Goal: Information Seeking & Learning: Learn about a topic

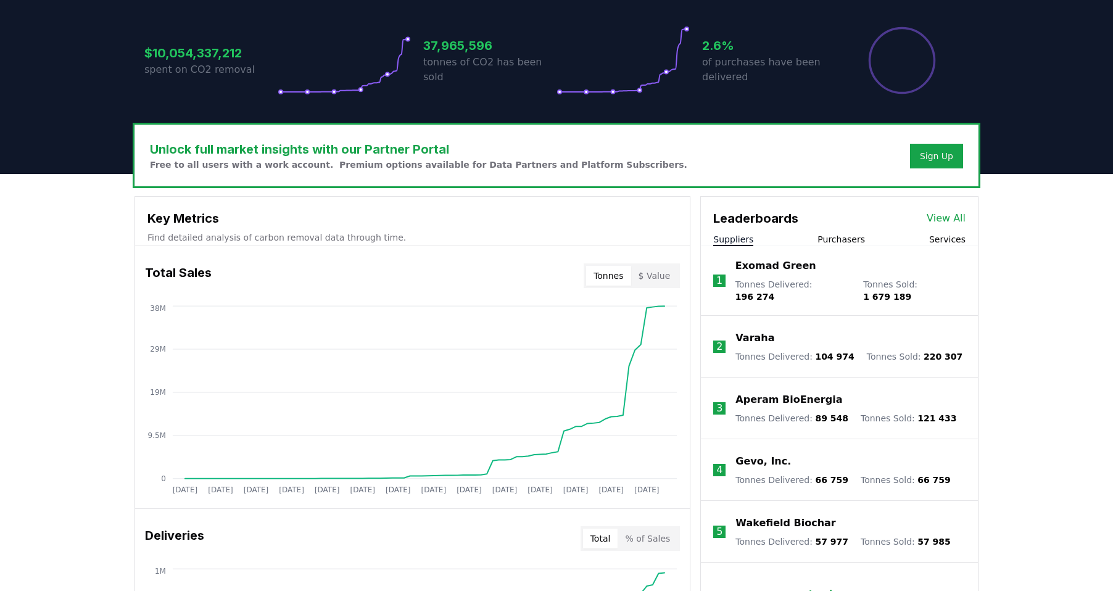
scroll to position [370, 0]
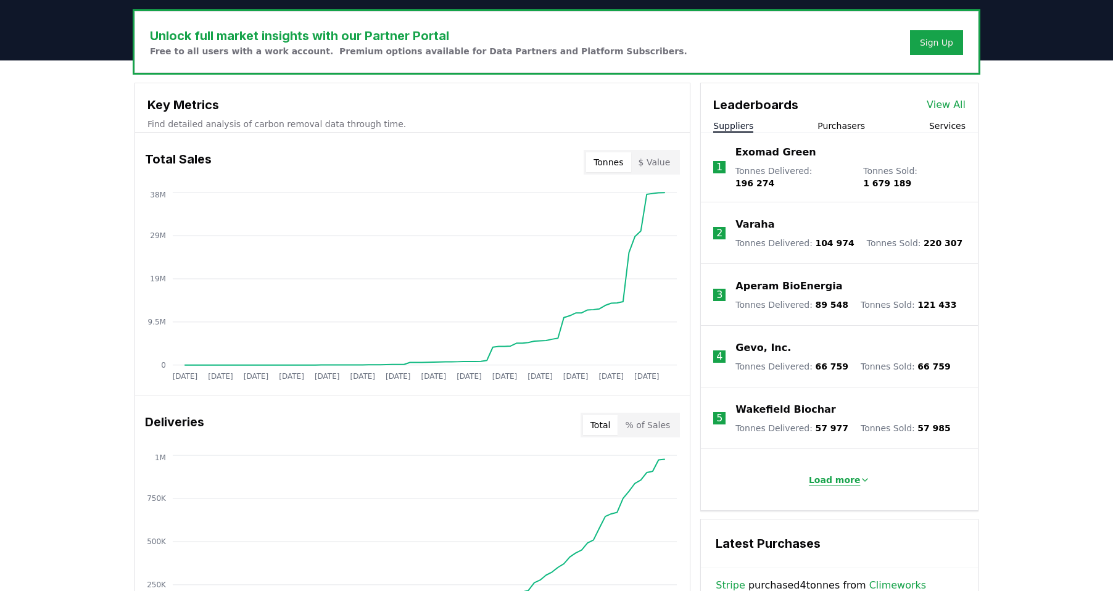
click at [829, 474] on p "Load more" at bounding box center [835, 480] width 52 height 12
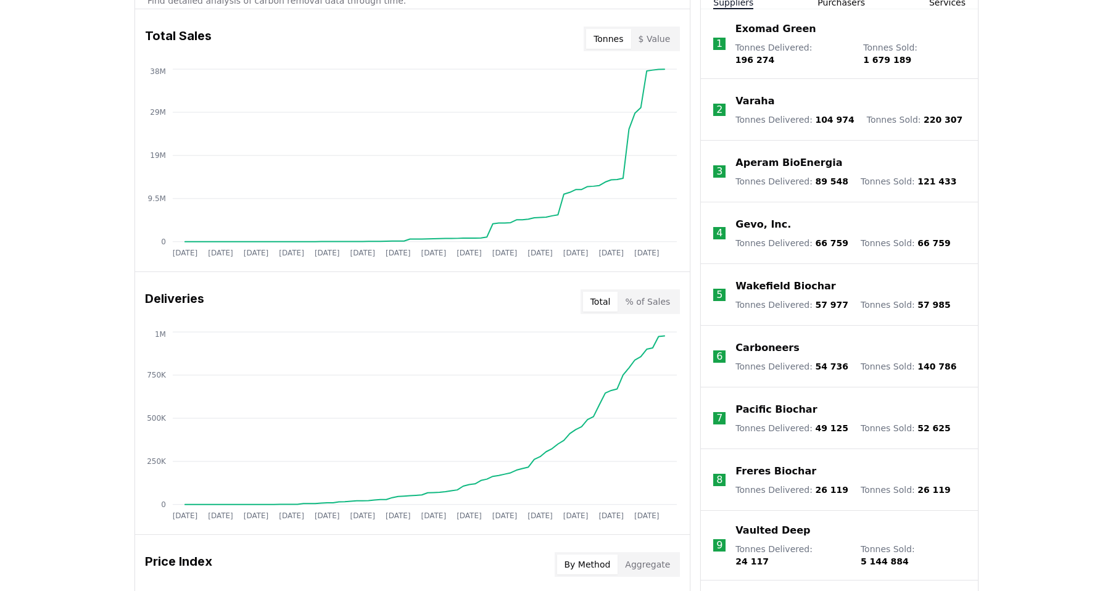
scroll to position [247, 0]
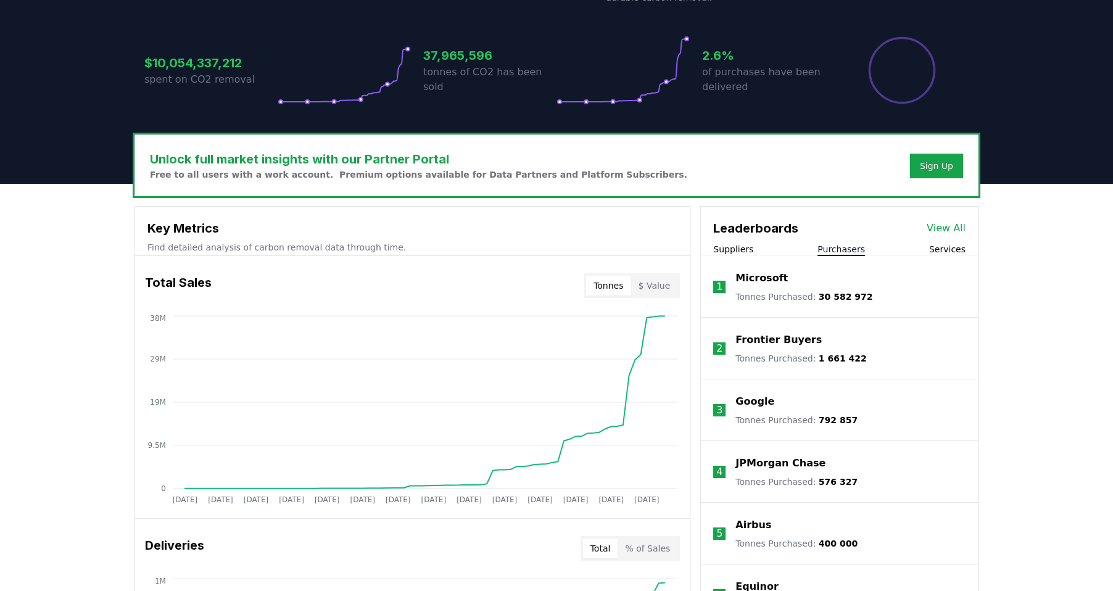
click at [844, 247] on button "Purchasers" at bounding box center [842, 249] width 48 height 12
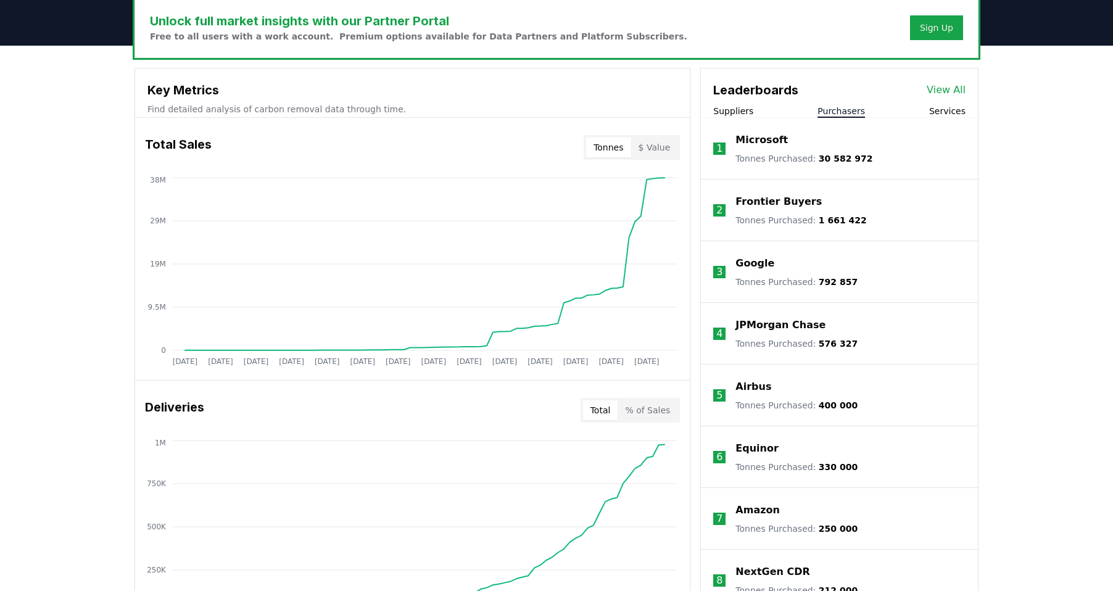
scroll to position [370, 0]
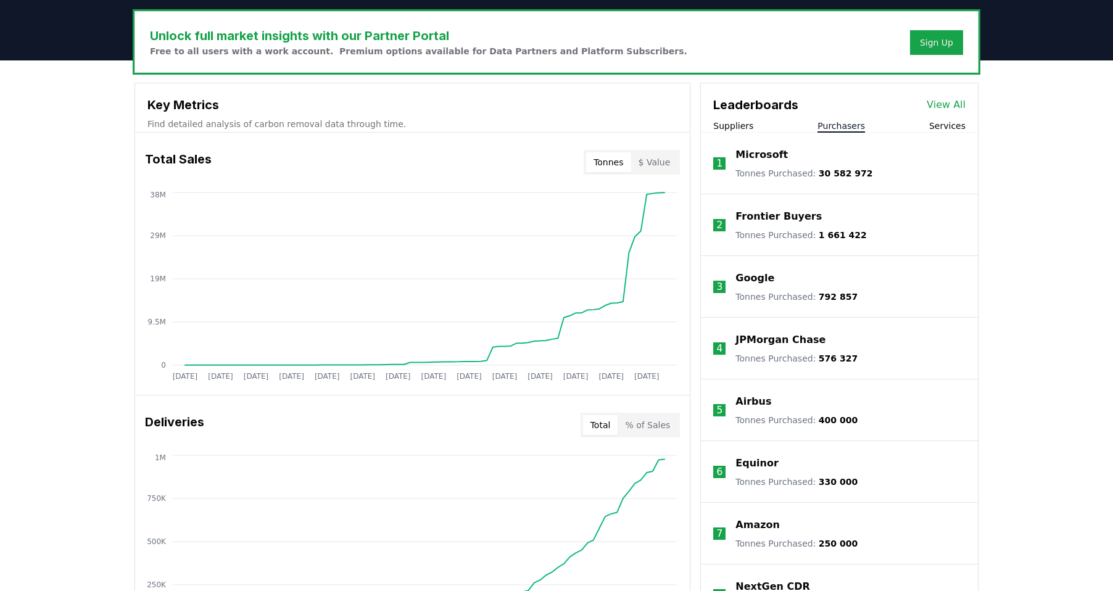
click at [950, 123] on button "Services" at bounding box center [947, 126] width 36 height 12
click at [855, 126] on button "Purchasers" at bounding box center [842, 126] width 48 height 12
click at [953, 102] on link "View All" at bounding box center [946, 104] width 39 height 15
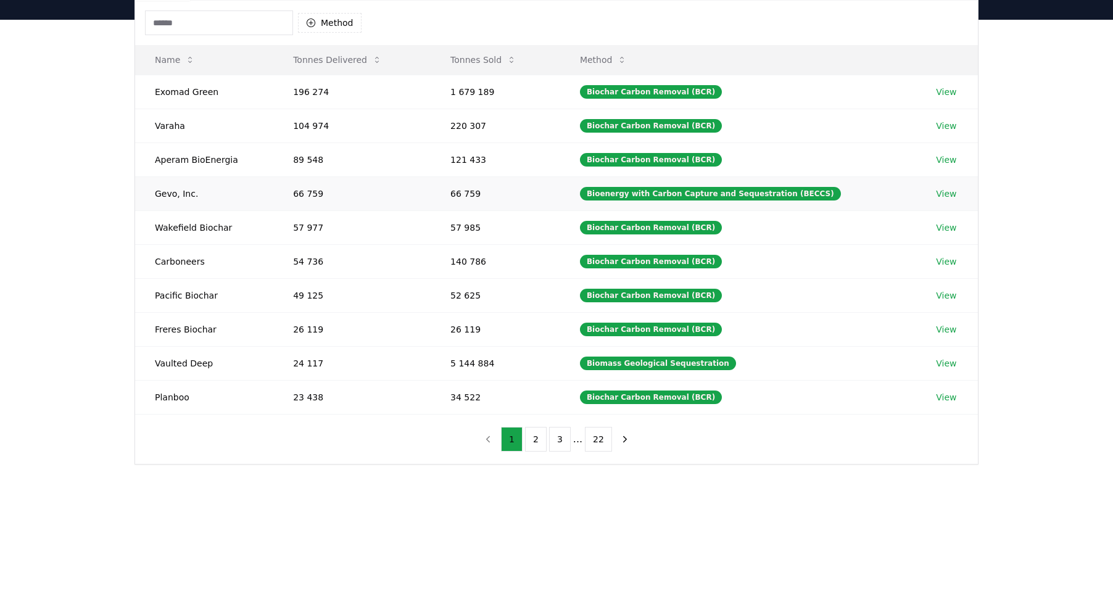
scroll to position [247, 0]
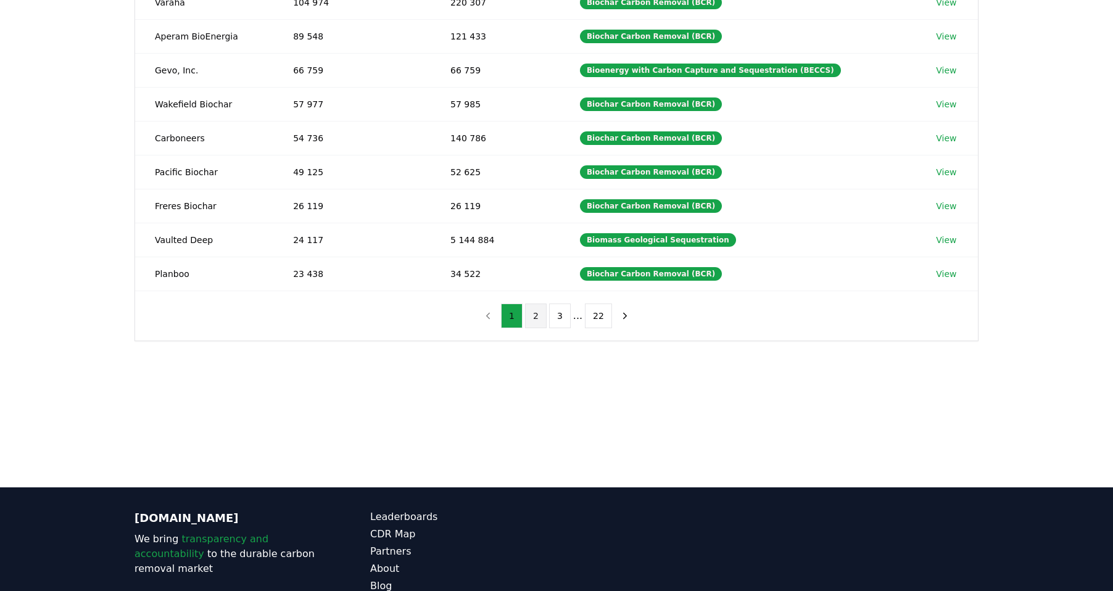
click at [536, 314] on button "2" at bounding box center [536, 316] width 22 height 25
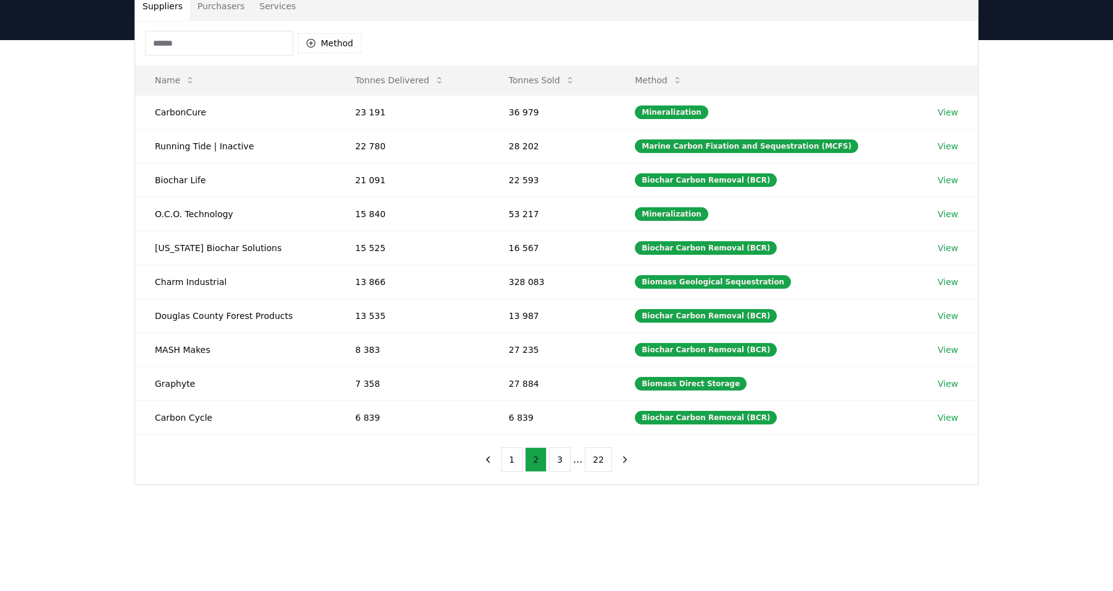
scroll to position [123, 0]
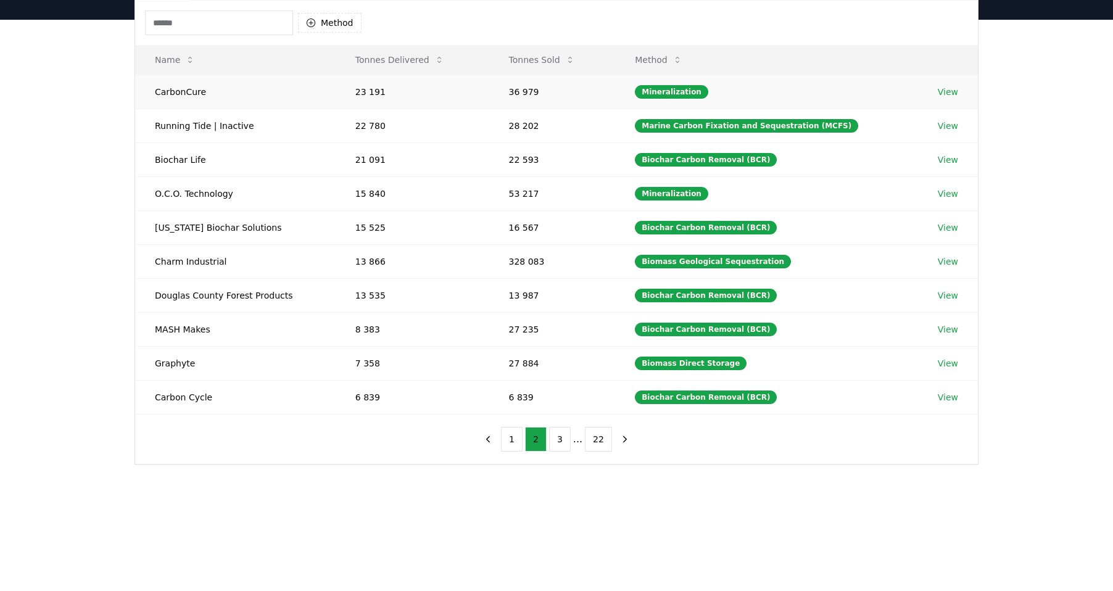
click at [945, 88] on link "View" at bounding box center [948, 92] width 20 height 12
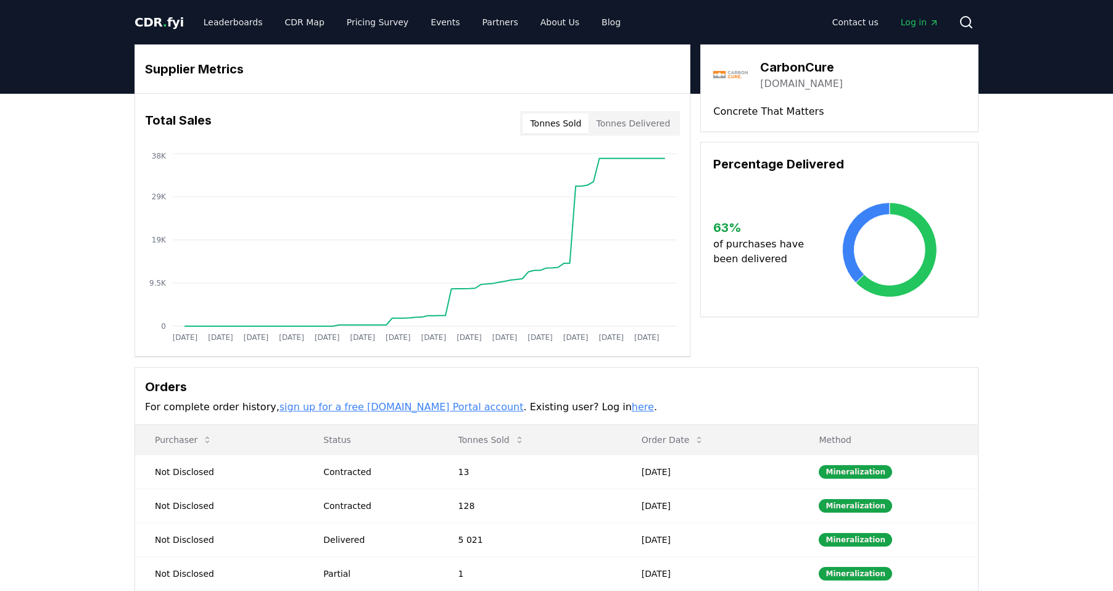
click at [571, 125] on button "Tonnes Sold" at bounding box center [556, 124] width 66 height 20
click at [565, 122] on button "Tonnes Sold" at bounding box center [556, 124] width 66 height 20
click at [634, 122] on button "Tonnes Delivered" at bounding box center [633, 124] width 89 height 20
click at [563, 122] on button "Tonnes Sold" at bounding box center [556, 124] width 66 height 20
click at [632, 123] on button "Tonnes Delivered" at bounding box center [633, 124] width 89 height 20
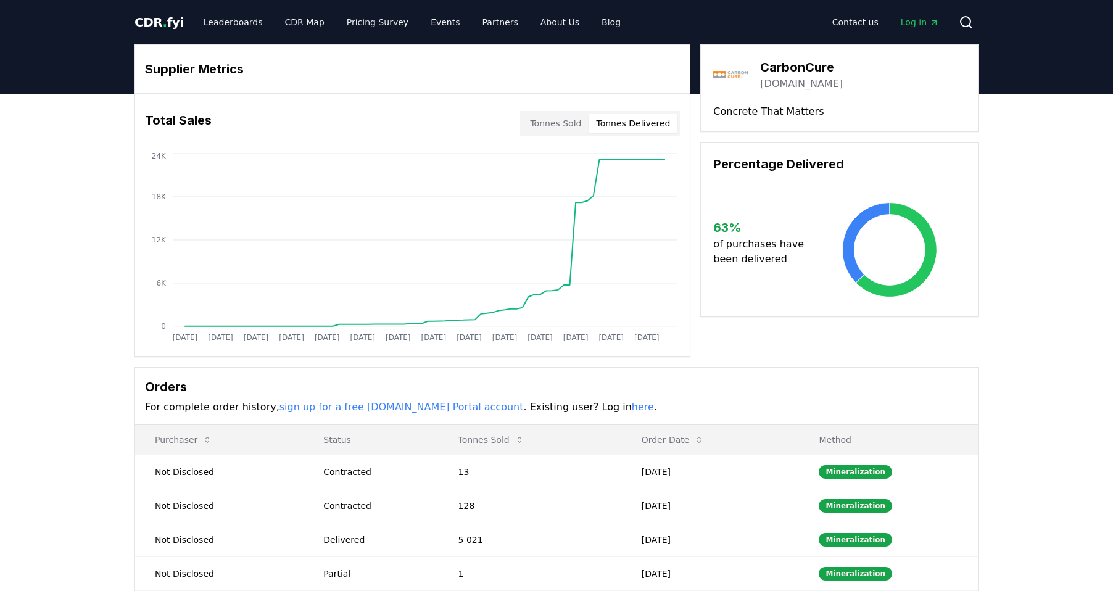
click at [771, 84] on link "carboncure.com" at bounding box center [801, 84] width 83 height 15
